Goal: Information Seeking & Learning: Check status

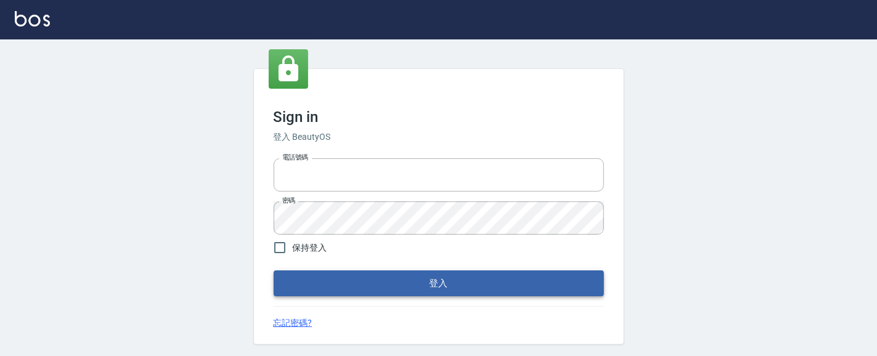
type input "0931911003"
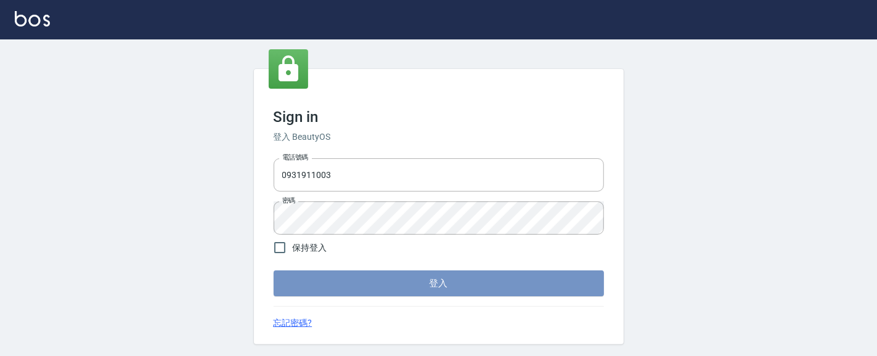
drag, startPoint x: 470, startPoint y: 290, endPoint x: 475, endPoint y: 280, distance: 10.2
click at [470, 288] on button "登入" at bounding box center [439, 284] width 330 height 26
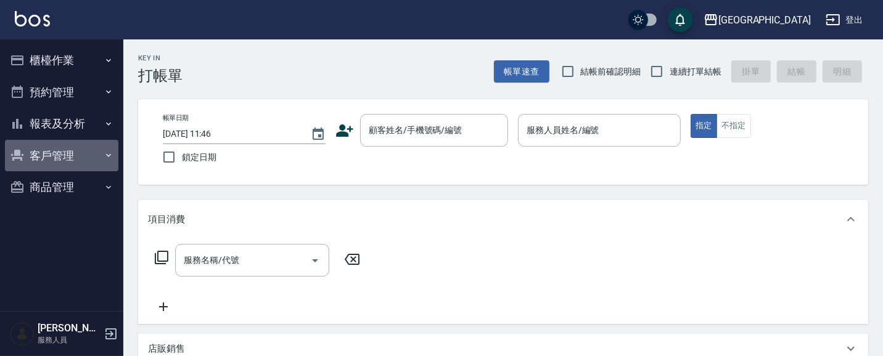
click at [65, 152] on button "客戶管理" at bounding box center [61, 156] width 113 height 32
drag, startPoint x: 60, startPoint y: 150, endPoint x: 65, endPoint y: 121, distance: 29.5
click at [60, 149] on button "客戶管理" at bounding box center [61, 156] width 113 height 32
click at [66, 120] on button "報表及分析" at bounding box center [61, 124] width 113 height 32
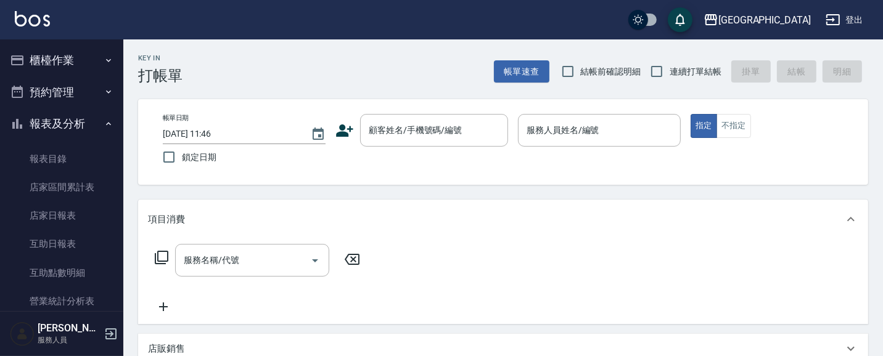
drag, startPoint x: 57, startPoint y: 216, endPoint x: 123, endPoint y: 157, distance: 89.5
click at [57, 214] on link "店家日報表" at bounding box center [61, 216] width 113 height 28
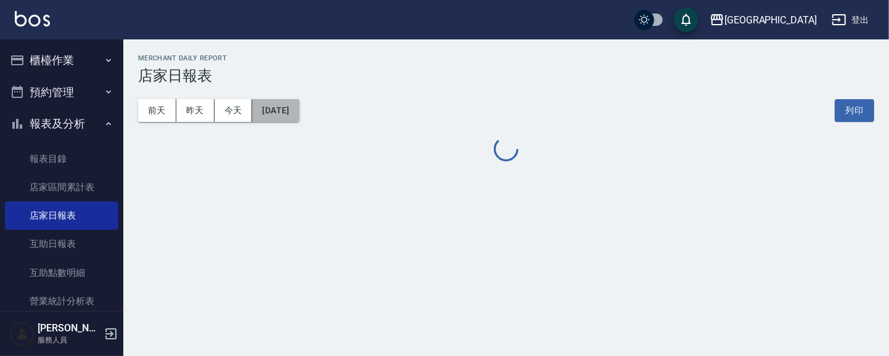
click at [299, 110] on button "[DATE]" at bounding box center [275, 110] width 47 height 23
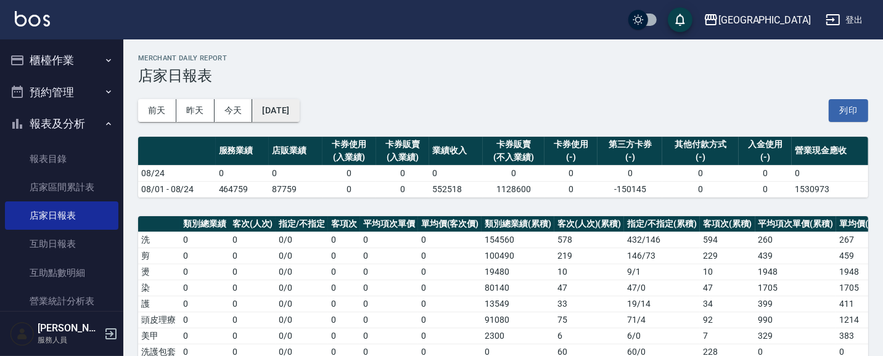
click at [290, 105] on button "[DATE]" at bounding box center [275, 110] width 47 height 23
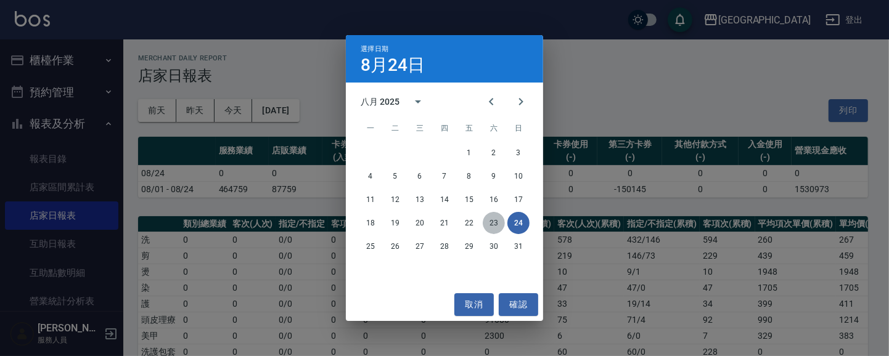
click at [490, 222] on button "23" at bounding box center [494, 223] width 22 height 22
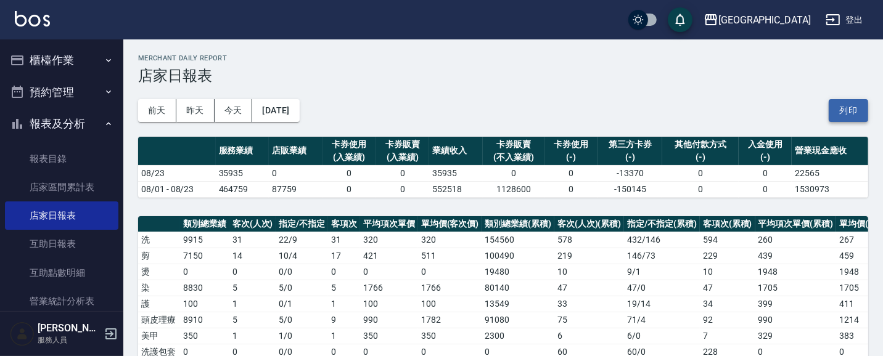
click at [853, 117] on button "列印" at bounding box center [847, 110] width 39 height 23
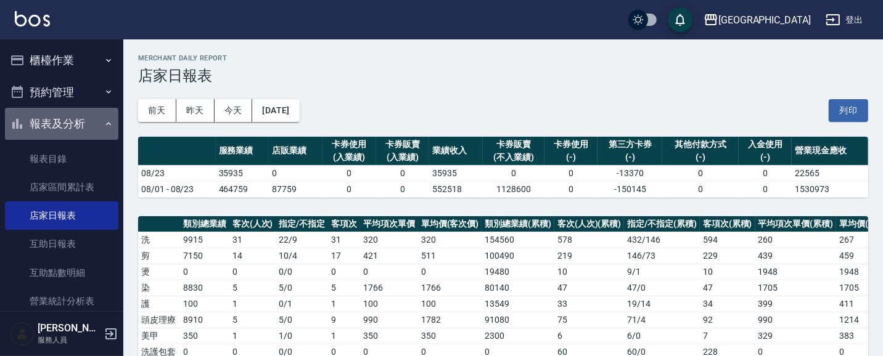
drag, startPoint x: 70, startPoint y: 126, endPoint x: 73, endPoint y: 89, distance: 36.5
click at [71, 115] on button "報表及分析" at bounding box center [61, 124] width 113 height 32
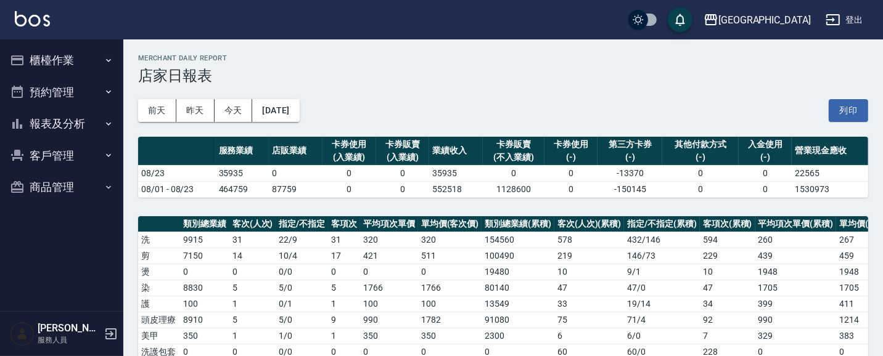
click at [70, 64] on button "櫃檯作業" at bounding box center [61, 60] width 113 height 32
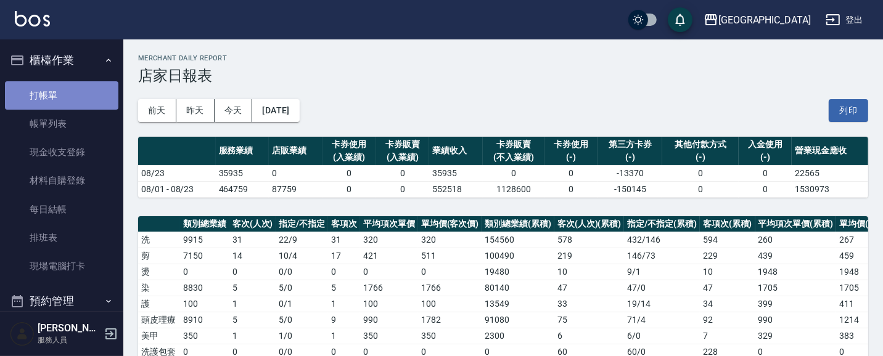
click at [64, 96] on link "打帳單" at bounding box center [61, 95] width 113 height 28
